Goal: Check status: Check status

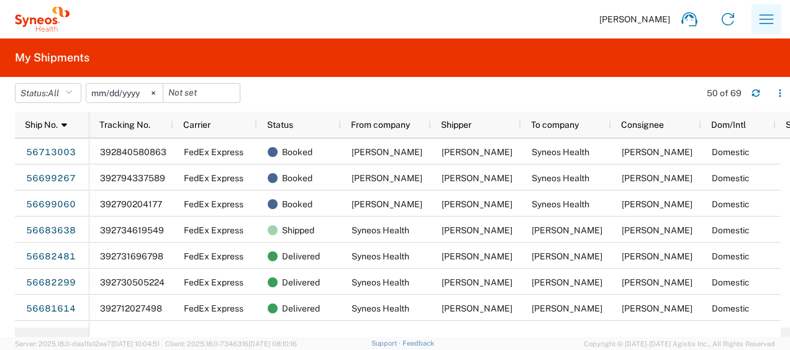
click at [764, 20] on icon "button" at bounding box center [766, 19] width 20 height 20
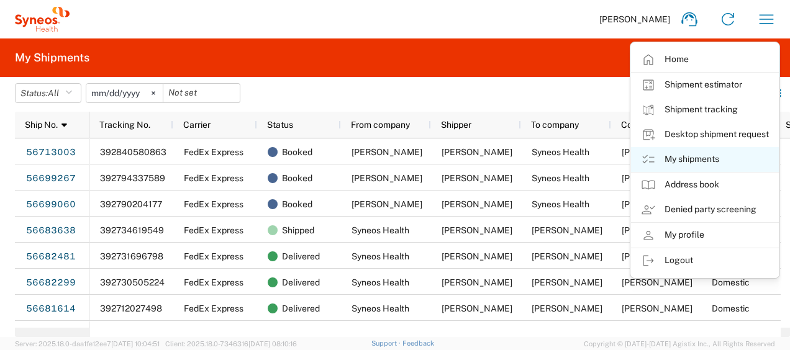
click at [686, 157] on link "My shipments" at bounding box center [705, 159] width 148 height 25
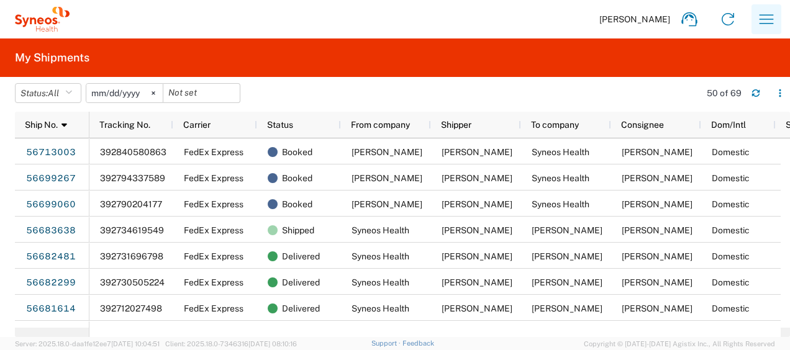
click at [765, 21] on icon "button" at bounding box center [766, 19] width 20 height 20
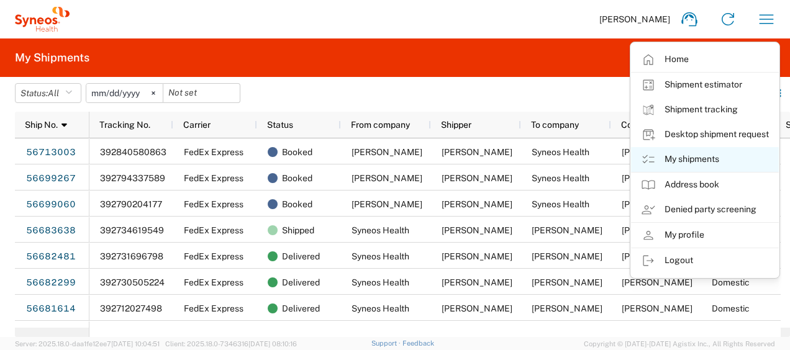
click at [694, 161] on link "My shipments" at bounding box center [705, 159] width 148 height 25
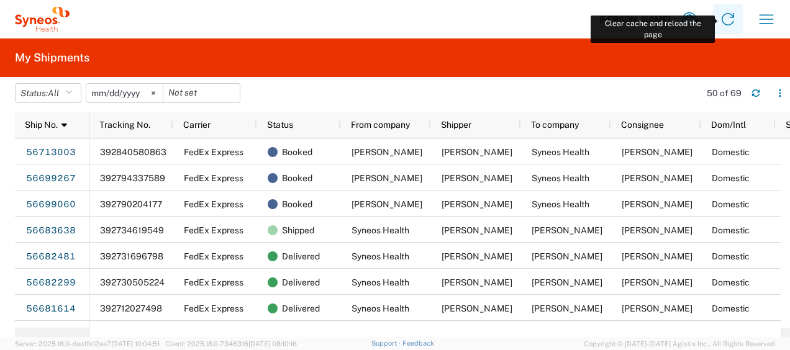
click at [729, 20] on icon at bounding box center [728, 19] width 20 height 20
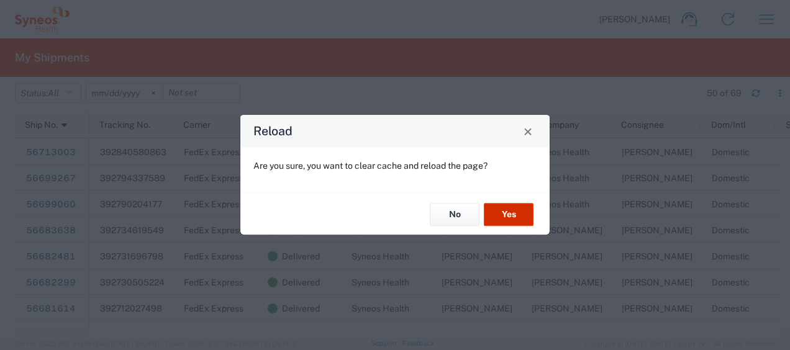
click at [510, 212] on button "Yes" at bounding box center [509, 214] width 50 height 23
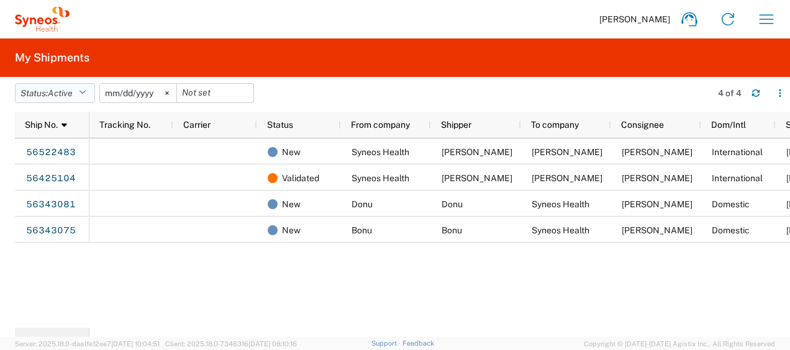
click at [84, 91] on icon "button" at bounding box center [82, 93] width 7 height 9
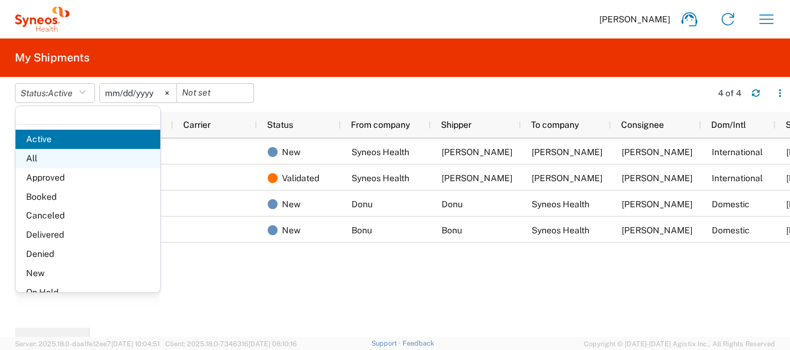
click at [39, 158] on span "All" at bounding box center [88, 158] width 145 height 19
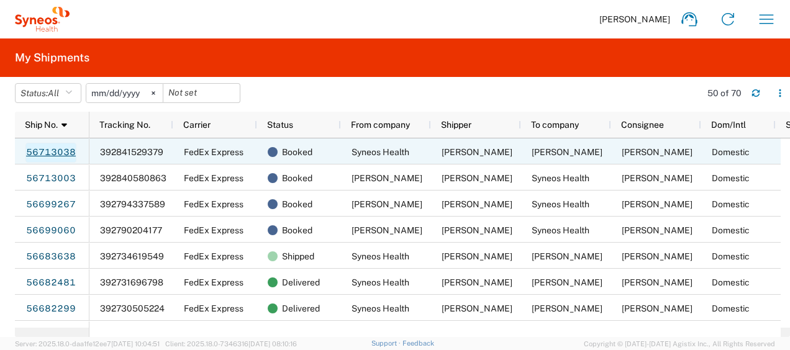
click at [61, 148] on link "56713038" at bounding box center [50, 153] width 51 height 20
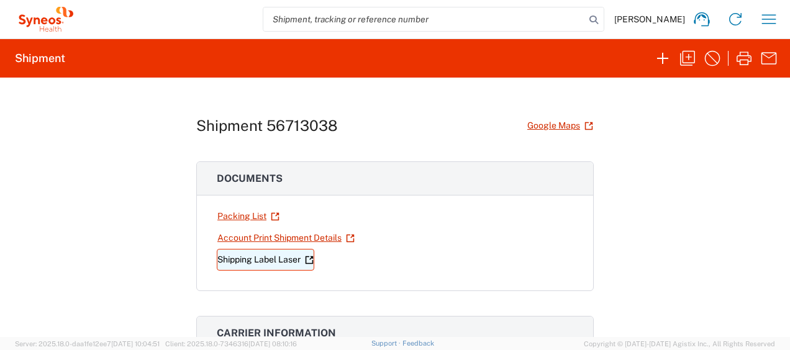
click at [253, 260] on link "Shipping Label Laser" at bounding box center [265, 260] width 97 height 22
